Goal: Task Accomplishment & Management: Use online tool/utility

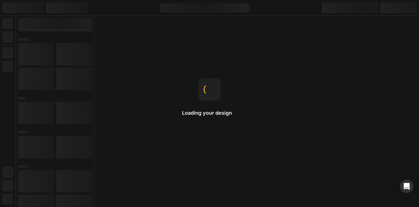
click at [0, 0] on div at bounding box center [0, 0] width 0 height 0
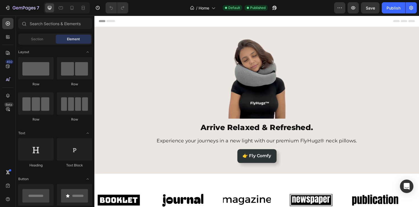
drag, startPoint x: 55, startPoint y: 172, endPoint x: 342, endPoint y: 171, distance: 287.4
click at [0, 0] on div at bounding box center [0, 0] width 0 height 0
click at [0, 0] on img at bounding box center [0, 0] width 0 height 0
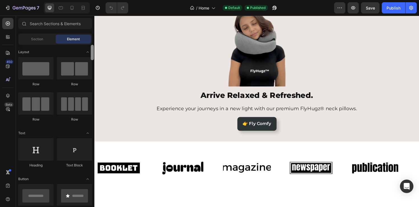
scroll to position [125, 0]
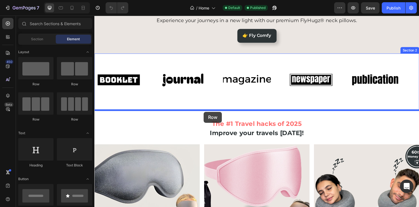
drag, startPoint x: 140, startPoint y: 90, endPoint x: 208, endPoint y: 116, distance: 72.0
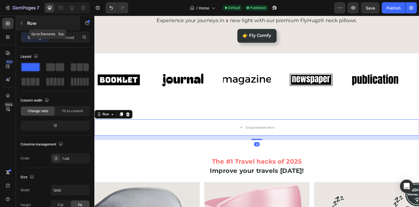
click at [21, 24] on icon "button" at bounding box center [21, 23] width 4 height 4
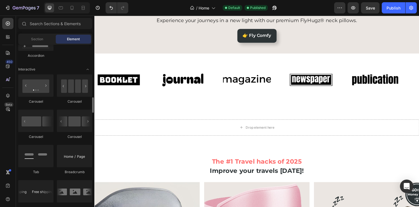
scroll to position [554, 0]
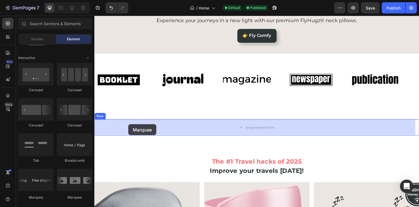
drag, startPoint x: 163, startPoint y: 202, endPoint x: 130, endPoint y: 128, distance: 80.8
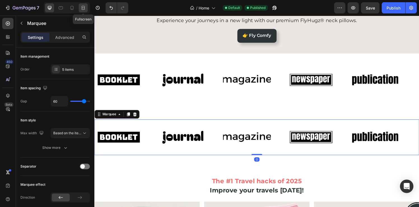
click at [84, 8] on icon at bounding box center [83, 8] width 6 height 6
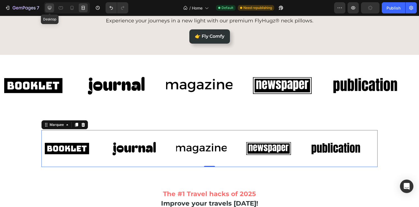
click at [48, 8] on icon at bounding box center [50, 8] width 4 height 4
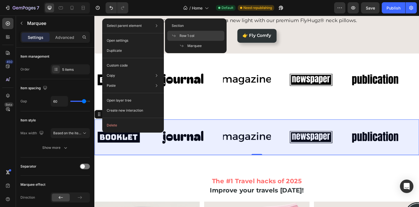
click at [187, 34] on span "Row 1 col" at bounding box center [187, 35] width 15 height 5
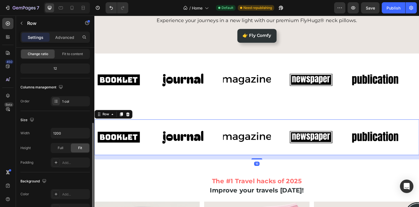
scroll to position [88, 0]
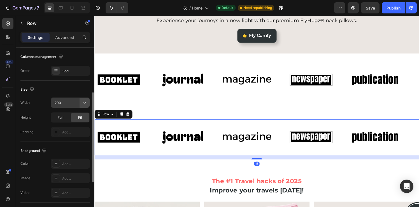
click at [86, 103] on icon "button" at bounding box center [85, 103] width 6 height 6
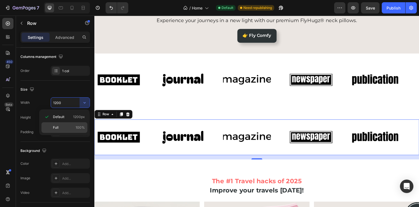
click at [80, 130] on span "100%" at bounding box center [80, 127] width 9 height 5
type input "100%"
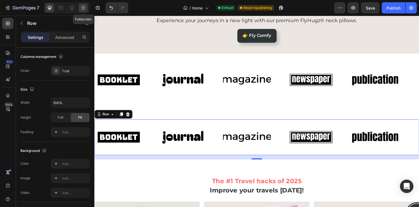
click at [80, 5] on div at bounding box center [83, 7] width 9 height 9
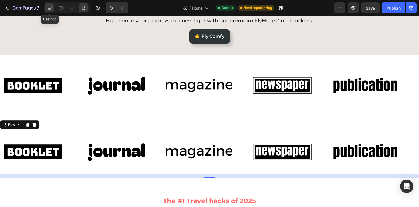
click at [48, 6] on icon at bounding box center [50, 8] width 6 height 6
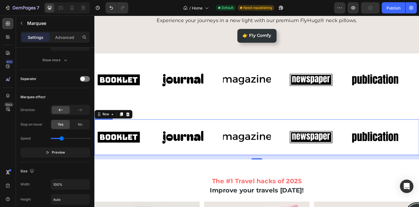
click at [155, 132] on div "Image" at bounding box center [128, 142] width 66 height 28
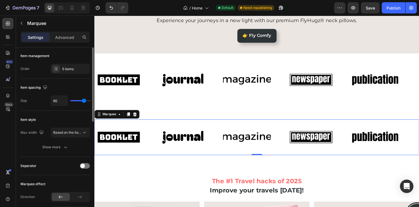
scroll to position [10, 0]
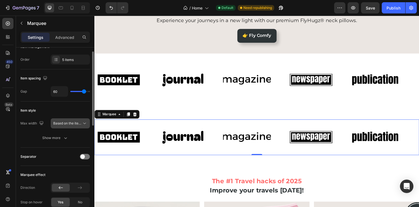
click at [61, 125] on span "Based on the item count" at bounding box center [72, 123] width 38 height 4
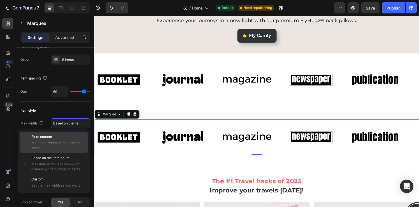
click at [63, 148] on span "Match the width of the element inside" at bounding box center [58, 146] width 54 height 10
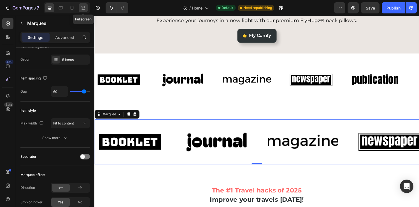
click at [86, 9] on icon at bounding box center [83, 8] width 6 height 6
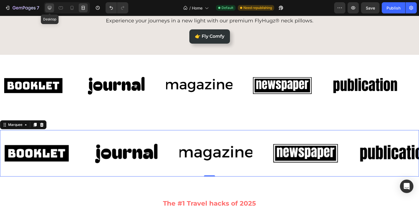
click at [51, 9] on icon at bounding box center [50, 8] width 6 height 6
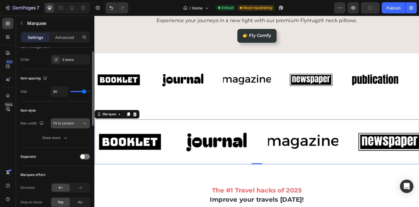
click at [65, 123] on span "Fit to content" at bounding box center [63, 123] width 21 height 4
click at [48, 127] on div "Max width Fit to content" at bounding box center [55, 124] width 70 height 10
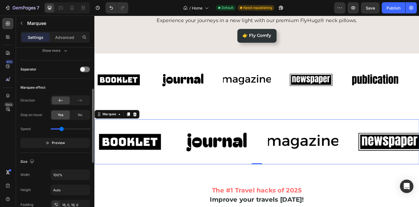
scroll to position [137, 0]
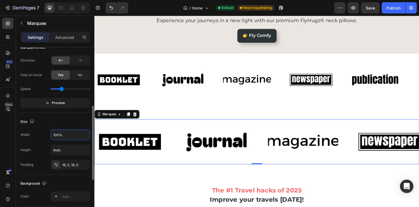
click at [72, 138] on input "100%" at bounding box center [70, 135] width 39 height 10
click at [73, 137] on input "100%" at bounding box center [70, 135] width 39 height 10
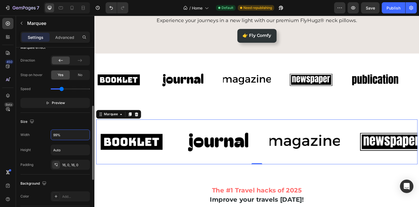
type input "100%"
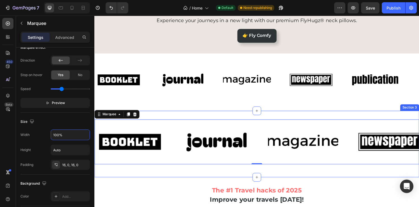
click at [159, 114] on div "Image Image Image Image Image Image Image Image Image Image Marquee 0 Row Secti…" at bounding box center [262, 148] width 336 height 69
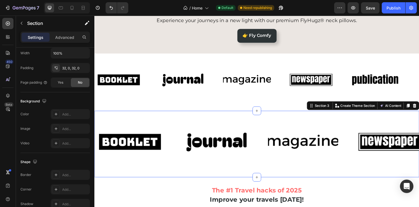
scroll to position [0, 0]
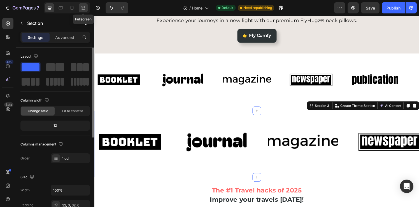
click at [85, 7] on icon at bounding box center [83, 8] width 6 height 6
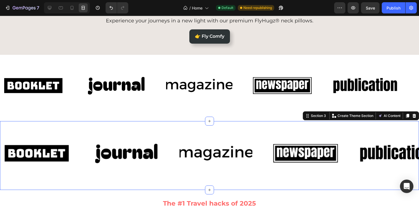
click at [0, 0] on img at bounding box center [0, 0] width 0 height 0
click at [51, 5] on icon at bounding box center [50, 8] width 6 height 6
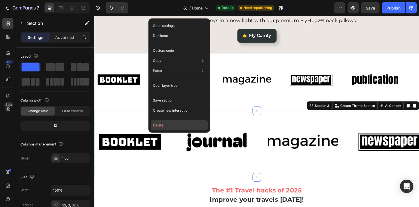
click at [170, 128] on button "Delete" at bounding box center [179, 126] width 57 height 10
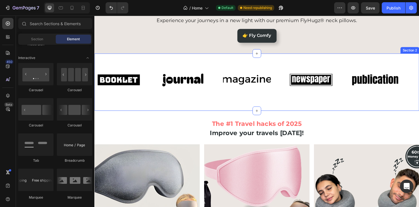
click at [233, 61] on div "Image Image Image Image Image Image Image Image Image Image Marquee Row Section…" at bounding box center [262, 84] width 336 height 59
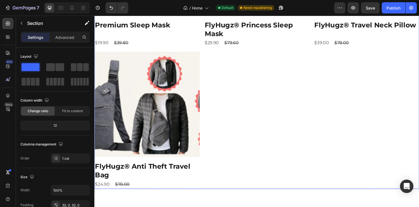
scroll to position [318, 0]
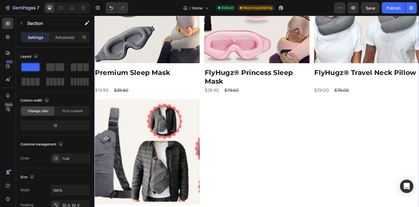
click at [253, 124] on div "Product Images Premium Sleep Mask Product Title $19.90 Product Price Product Pr…" at bounding box center [262, 100] width 336 height 289
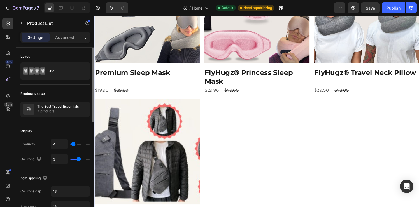
type input "4"
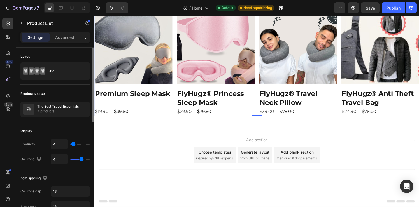
scroll to position [266, 0]
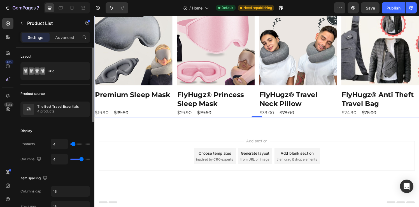
type input "4"
click at [81, 159] on input "range" at bounding box center [80, 159] width 20 height 1
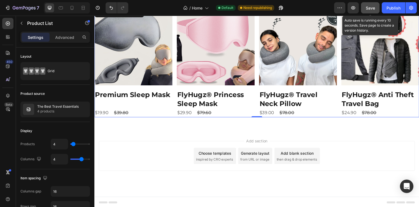
click at [371, 10] on span "Save" at bounding box center [370, 8] width 9 height 5
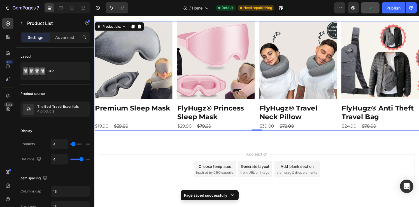
scroll to position [258, 0]
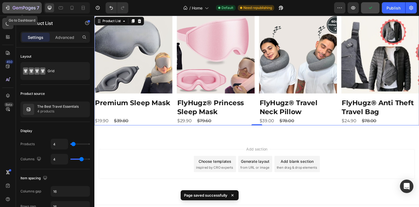
click at [27, 7] on icon "button" at bounding box center [26, 8] width 3 height 3
